Goal: Task Accomplishment & Management: Manage account settings

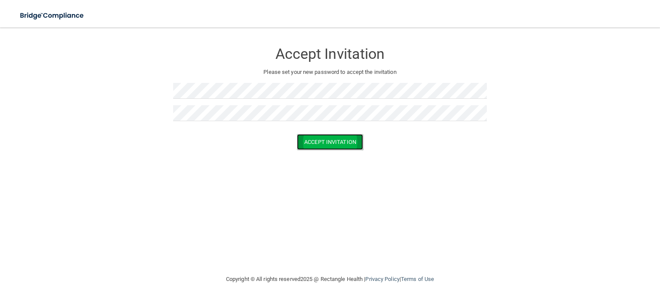
click at [325, 141] on button "Accept Invitation" at bounding box center [330, 142] width 66 height 16
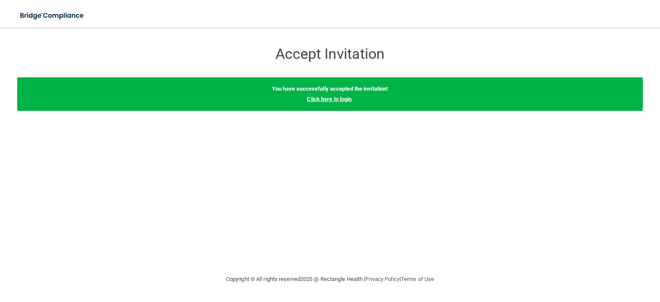
click at [341, 101] on link "Click here to login" at bounding box center [329, 99] width 45 height 6
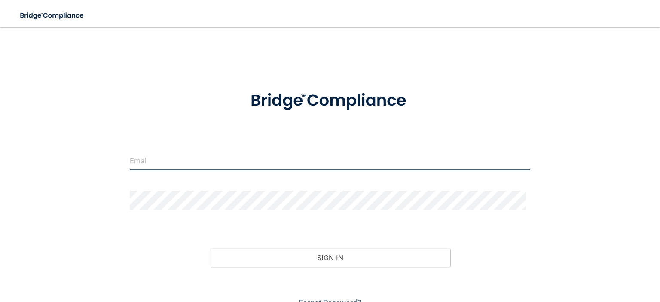
type input "[EMAIL_ADDRESS][DOMAIN_NAME]"
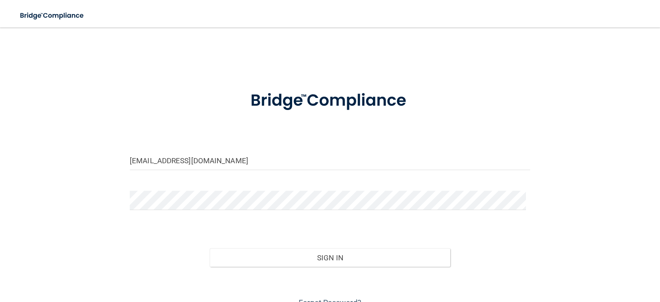
scroll to position [41, 0]
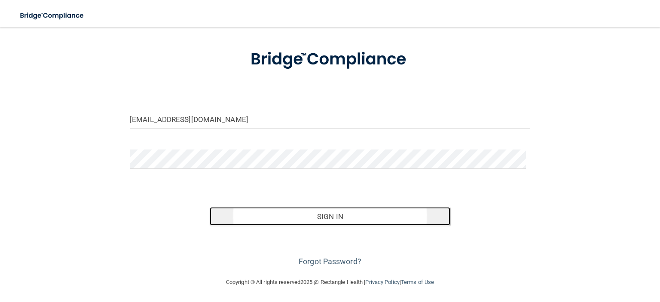
click at [341, 218] on button "Sign In" at bounding box center [330, 216] width 240 height 19
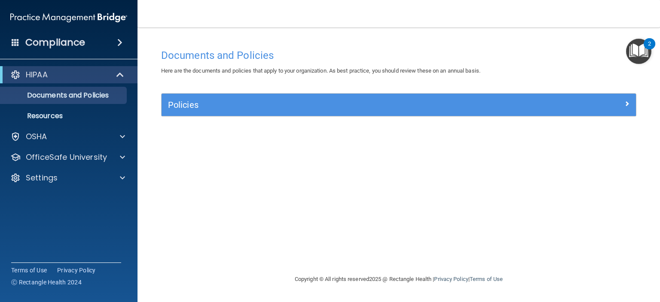
click at [644, 54] on img "Open Resource Center, 2 new notifications" at bounding box center [639, 51] width 25 height 25
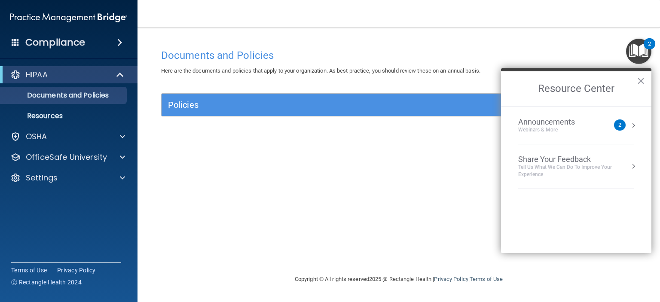
click at [635, 127] on button "Resource Center" at bounding box center [634, 125] width 9 height 9
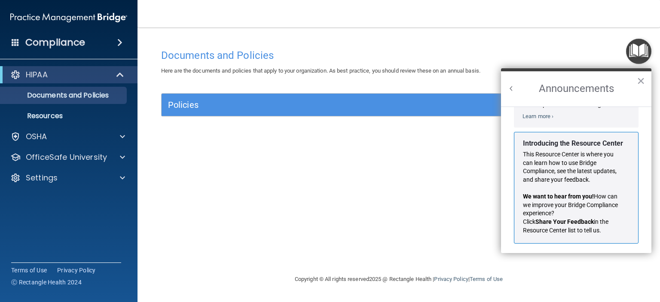
scroll to position [141, 0]
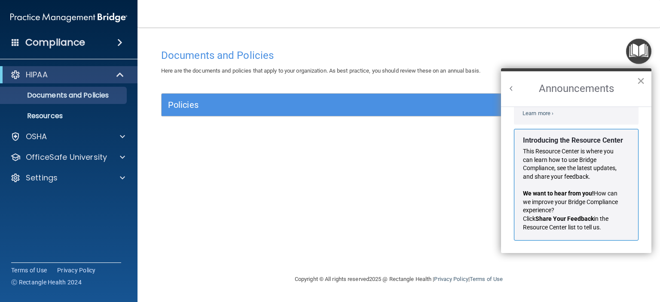
click at [642, 83] on button "×" at bounding box center [641, 81] width 8 height 14
